Goal: Task Accomplishment & Management: Use online tool/utility

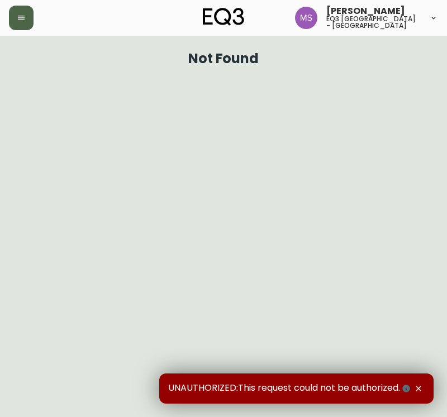
click at [22, 15] on icon "button" at bounding box center [21, 17] width 9 height 9
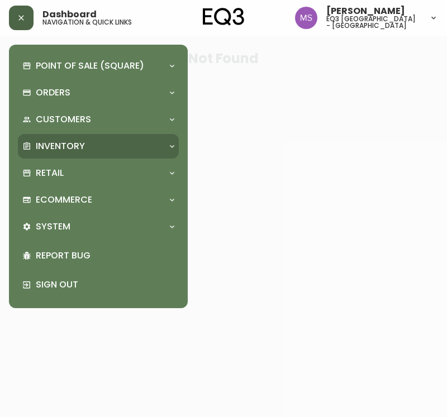
click at [50, 144] on p "Inventory" at bounding box center [60, 146] width 49 height 12
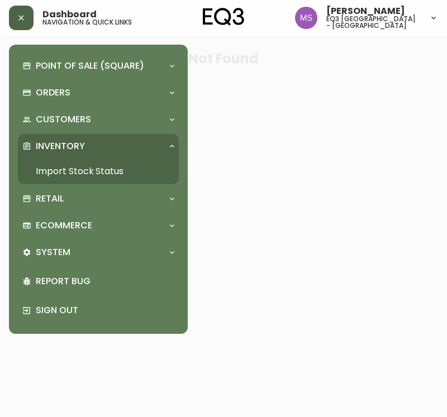
click at [78, 164] on link "Import Stock Status" at bounding box center [98, 172] width 161 height 26
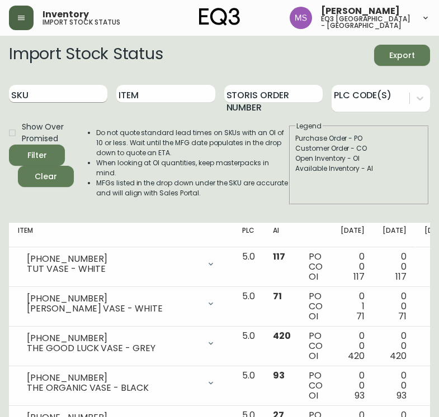
click at [74, 97] on input "SKU" at bounding box center [58, 94] width 98 height 18
paste input "[PHONE_NUMBER]"
type input "[PHONE_NUMBER]"
click at [9, 145] on button "Filter" at bounding box center [37, 155] width 56 height 21
